Goal: Information Seeking & Learning: Find specific fact

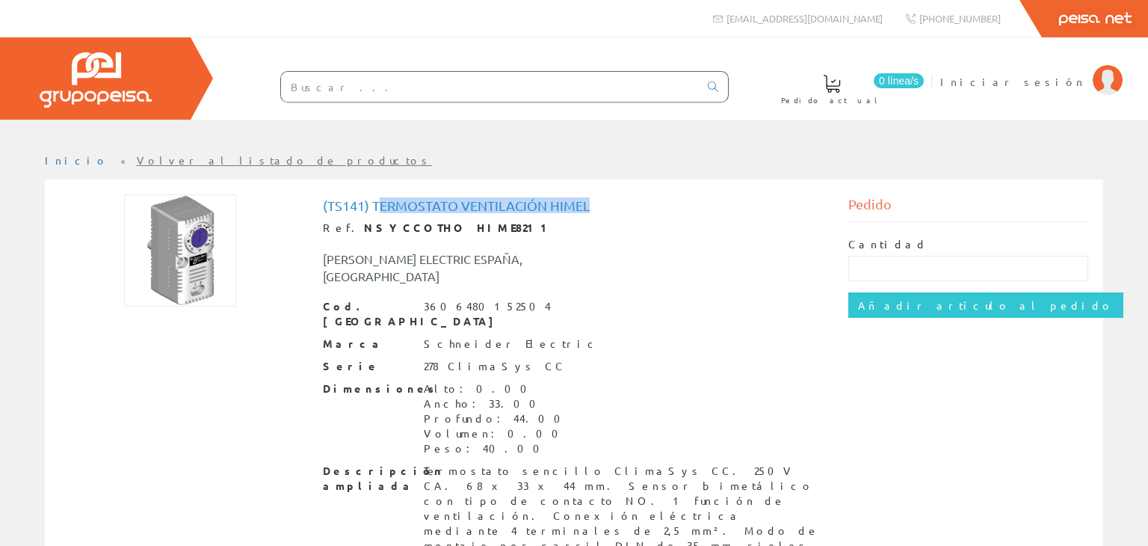
drag, startPoint x: 377, startPoint y: 203, endPoint x: 596, endPoint y: 198, distance: 219.1
click at [596, 198] on h1 "(ts141) Termostato Ventilación Himel" at bounding box center [574, 205] width 503 height 15
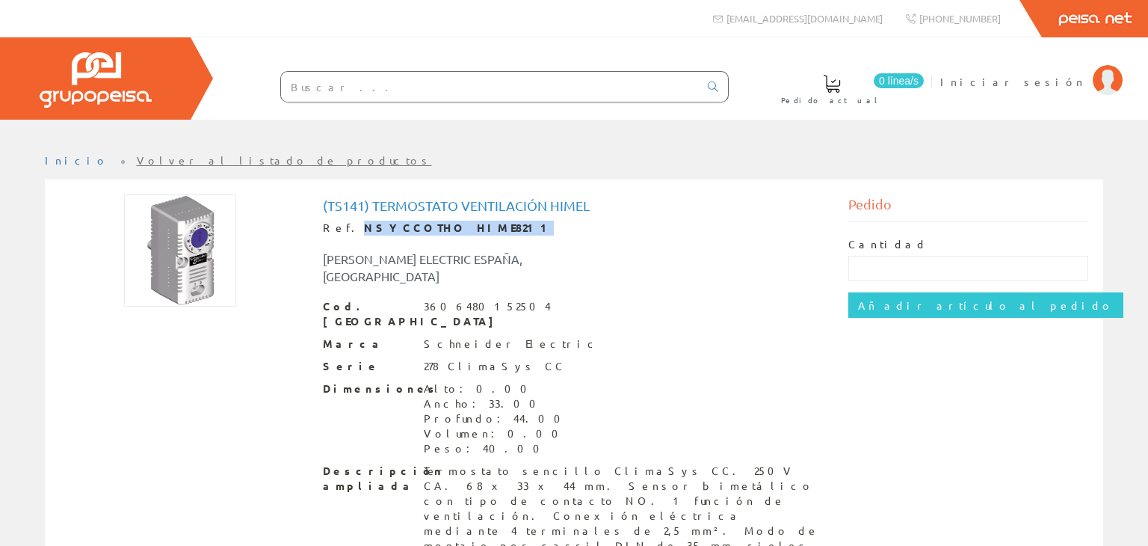
drag, startPoint x: 344, startPoint y: 227, endPoint x: 497, endPoint y: 227, distance: 153.3
click at [497, 227] on div "Ref. NSYCCOTHO HIME8211" at bounding box center [574, 228] width 503 height 15
copy strong "NSYCCOTHO HIME8211"
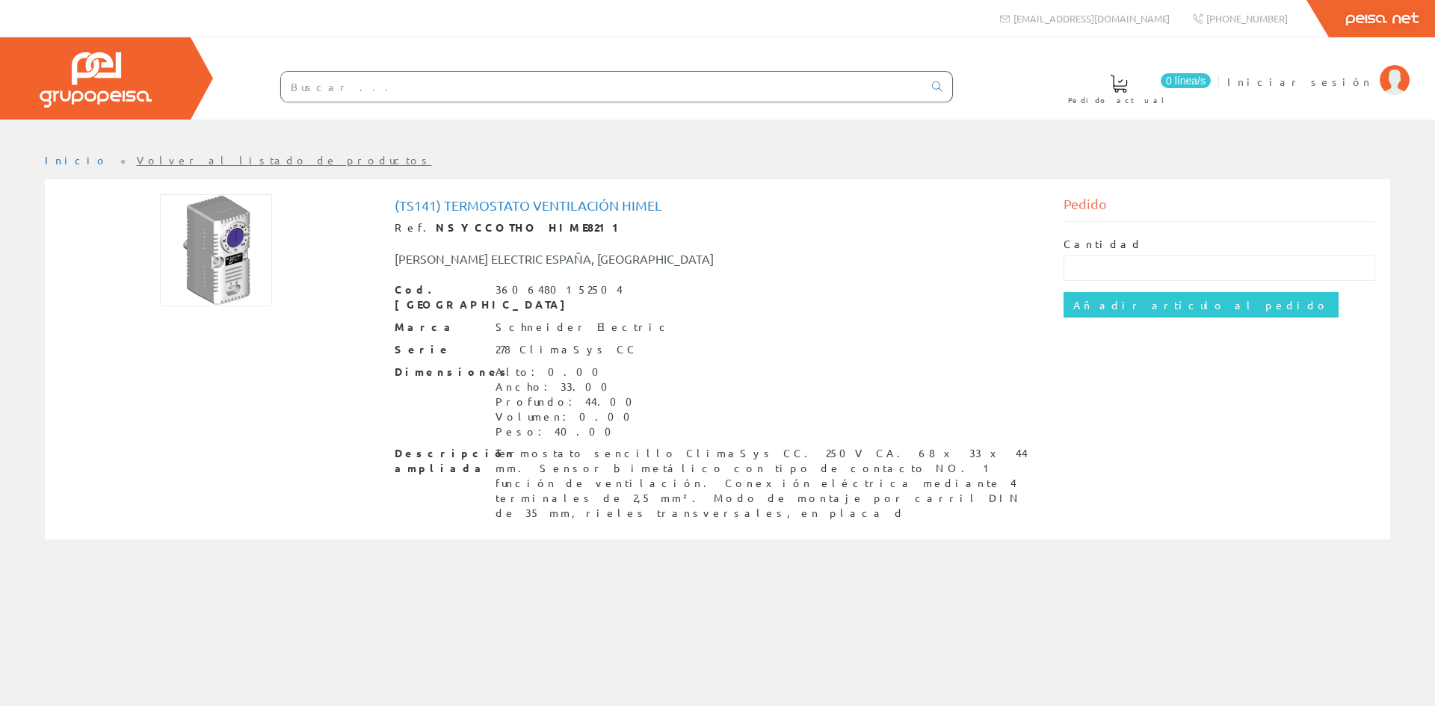
click at [715, 258] on div "[PERSON_NAME] ELECTRIC ESPAÑA, [GEOGRAPHIC_DATA]" at bounding box center [579, 258] width 390 height 17
click at [244, 261] on img at bounding box center [216, 250] width 112 height 112
